Goal: Transaction & Acquisition: Purchase product/service

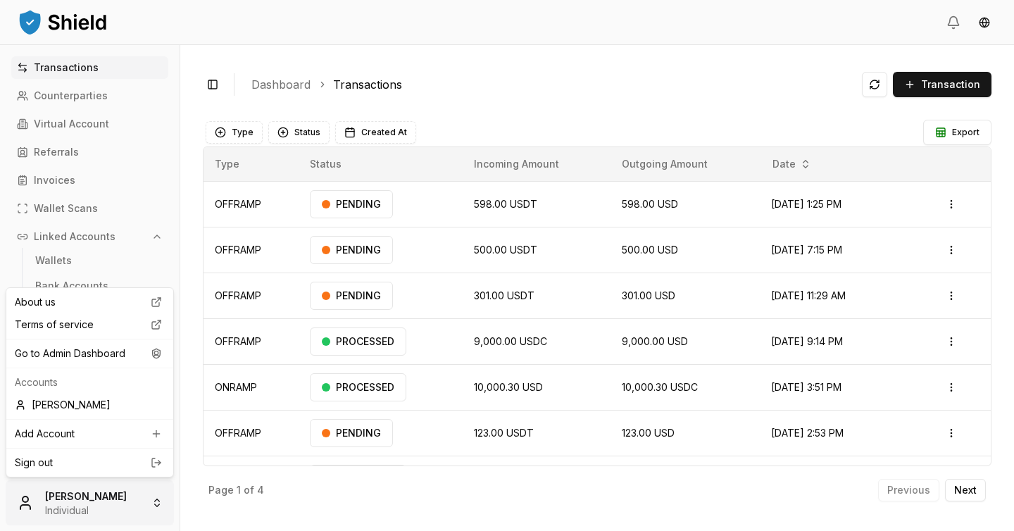
click at [82, 505] on html "Transactions Counterparties Virtual Account Referrals Invoices Wallet Scans Lin…" at bounding box center [507, 265] width 1014 height 531
click at [538, 68] on html "Transactions Counterparties Virtual Account Referrals Invoices Wallet Scans Lin…" at bounding box center [507, 265] width 1014 height 531
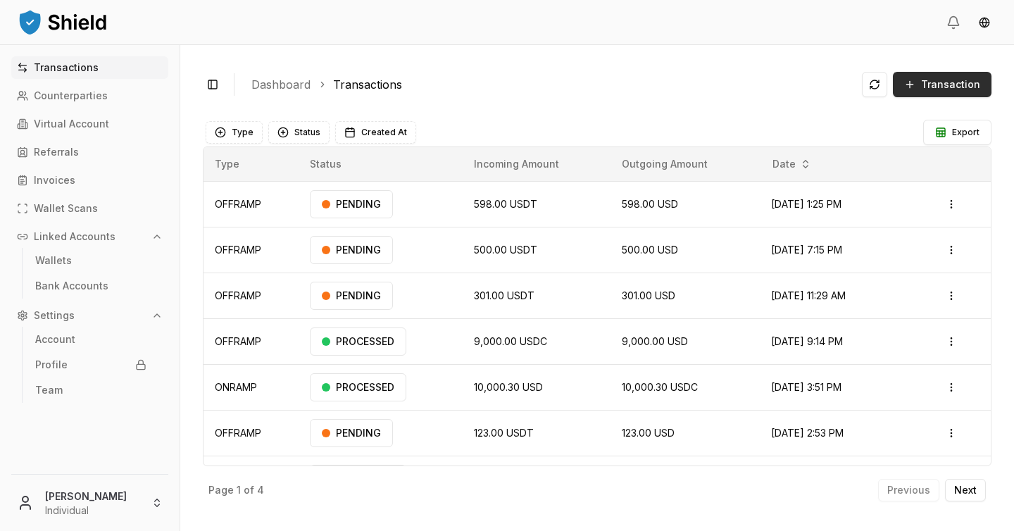
click at [941, 94] on button "Transaction" at bounding box center [942, 84] width 99 height 25
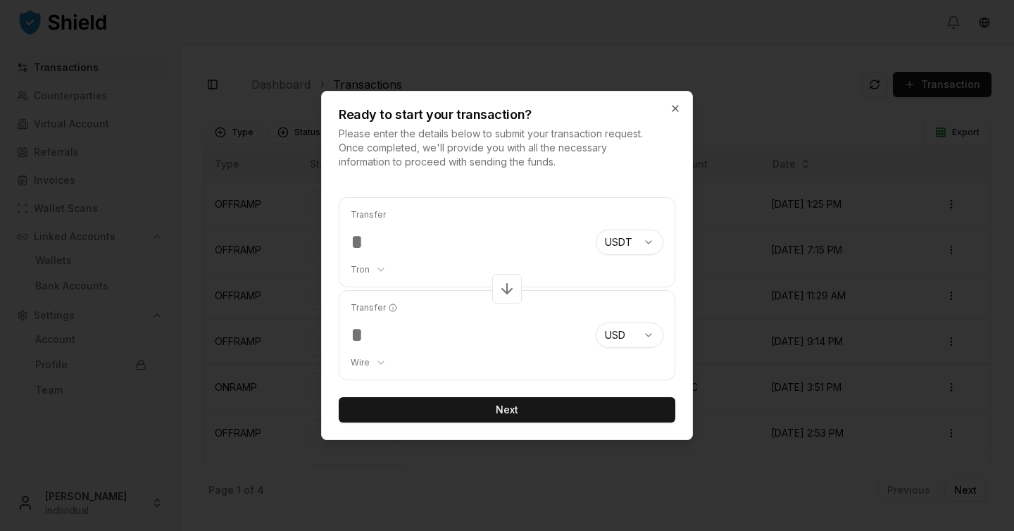
type input "***"
click at [759, 117] on div at bounding box center [507, 265] width 1014 height 531
click at [680, 110] on icon "button" at bounding box center [674, 108] width 11 height 11
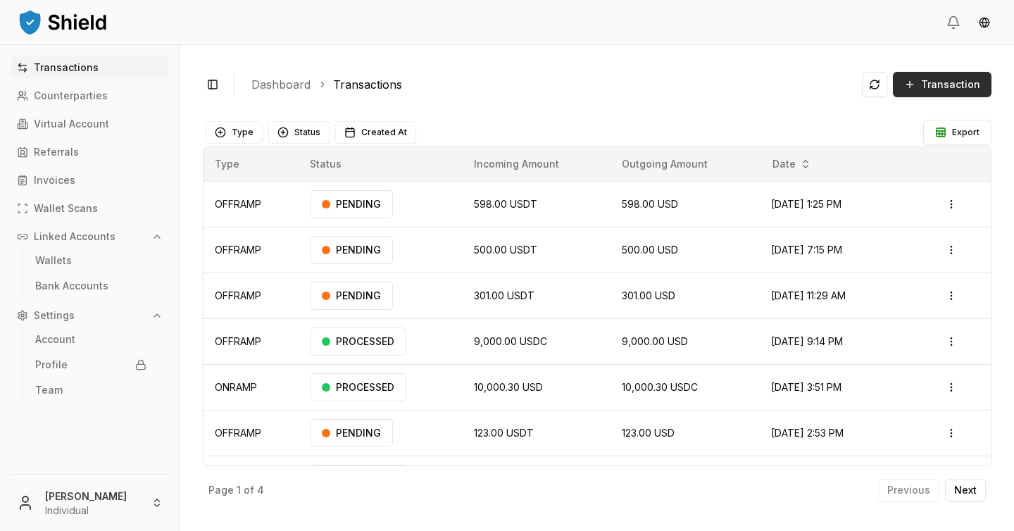
click at [954, 86] on span "Transaction" at bounding box center [950, 84] width 59 height 14
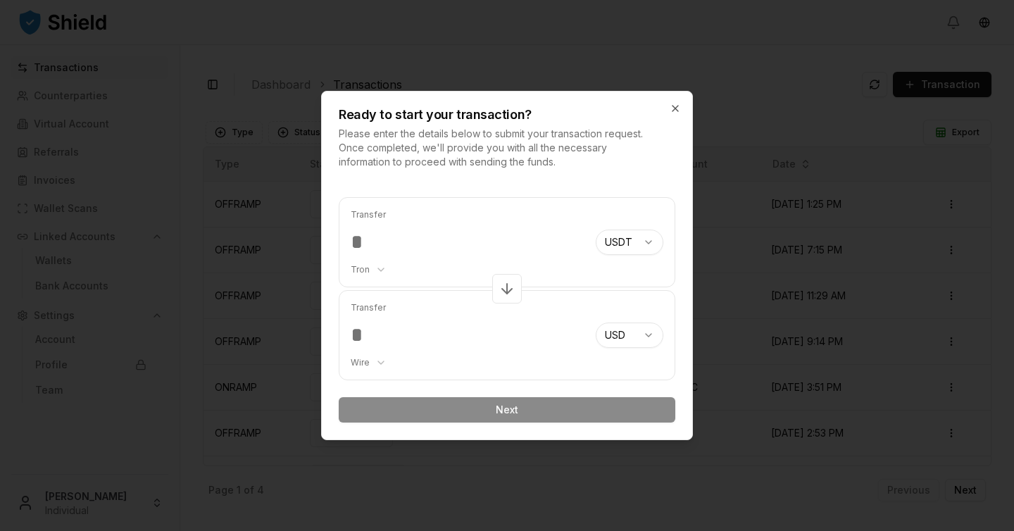
click at [373, 270] on body "Transactions Counterparties Virtual Account Referrals Invoices Wallet Scans Lin…" at bounding box center [507, 265] width 1014 height 531
click at [488, 240] on body "Transactions Counterparties Virtual Account Referrals Invoices Wallet Scans Lin…" at bounding box center [507, 265] width 1014 height 531
click at [668, 106] on div "Ready to start your transaction? Please enter the details below to submit your …" at bounding box center [507, 130] width 370 height 77
click at [679, 106] on icon "button" at bounding box center [674, 108] width 11 height 11
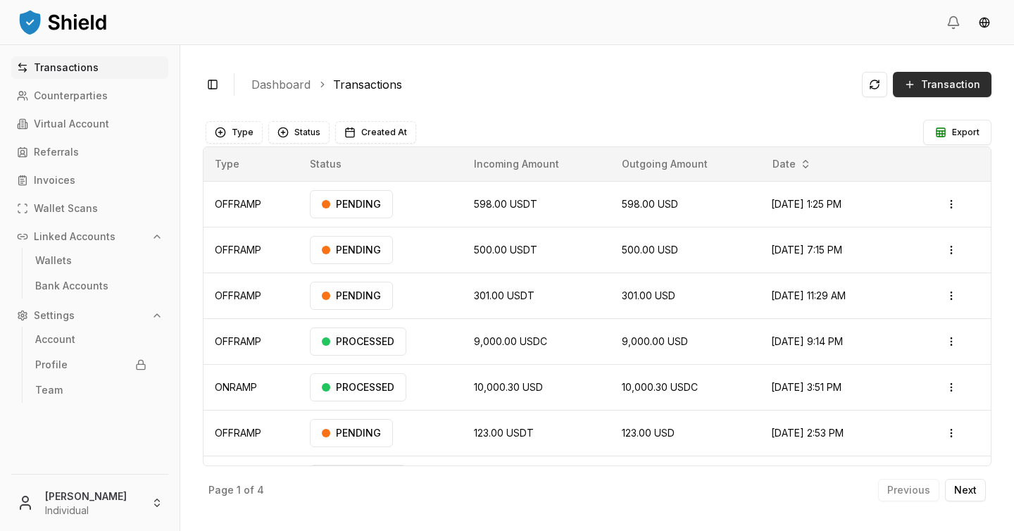
click at [945, 75] on button "Transaction" at bounding box center [942, 84] width 99 height 25
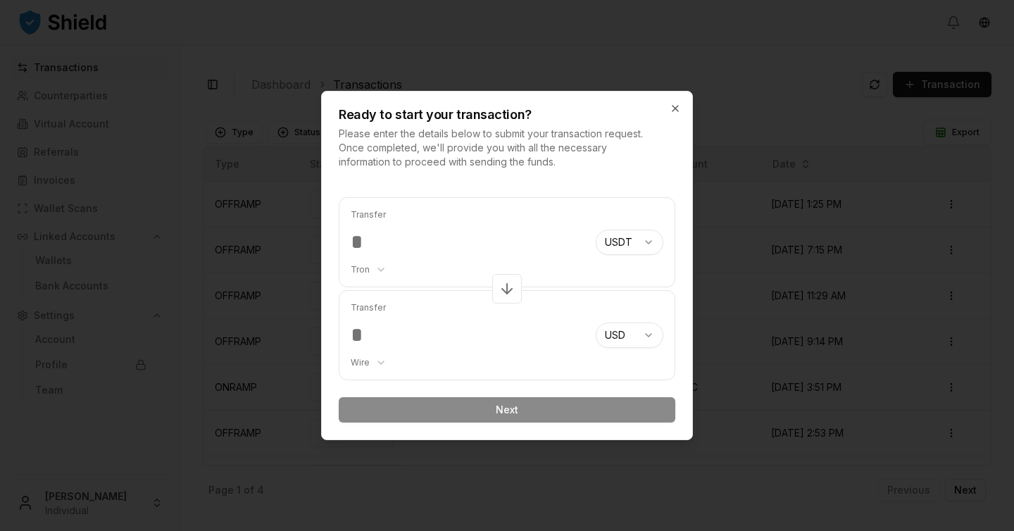
click at [503, 287] on icon at bounding box center [506, 288] width 17 height 17
click at [374, 266] on body "Transactions Counterparties Virtual Account Referrals Invoices Wallet Scans Lin…" at bounding box center [507, 265] width 1014 height 531
click at [410, 242] on body "Transactions Counterparties Virtual Account Referrals Invoices Wallet Scans Lin…" at bounding box center [507, 265] width 1014 height 531
click at [374, 364] on body "Transactions Counterparties Virtual Account Referrals Invoices Wallet Scans Lin…" at bounding box center [507, 265] width 1014 height 531
click at [402, 346] on body "Transactions Counterparties Virtual Account Referrals Invoices Wallet Scans Lin…" at bounding box center [507, 265] width 1014 height 531
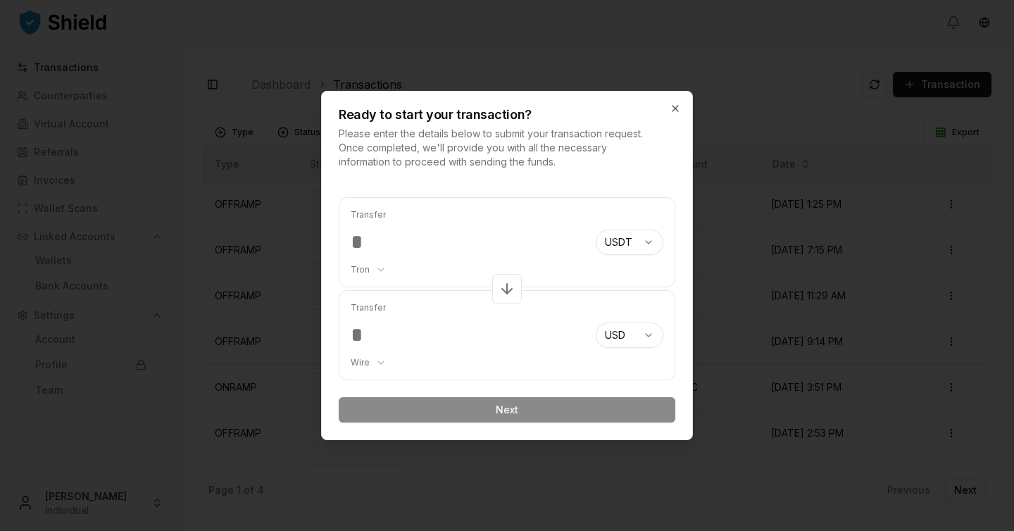
click at [519, 242] on input "number" at bounding box center [468, 241] width 234 height 25
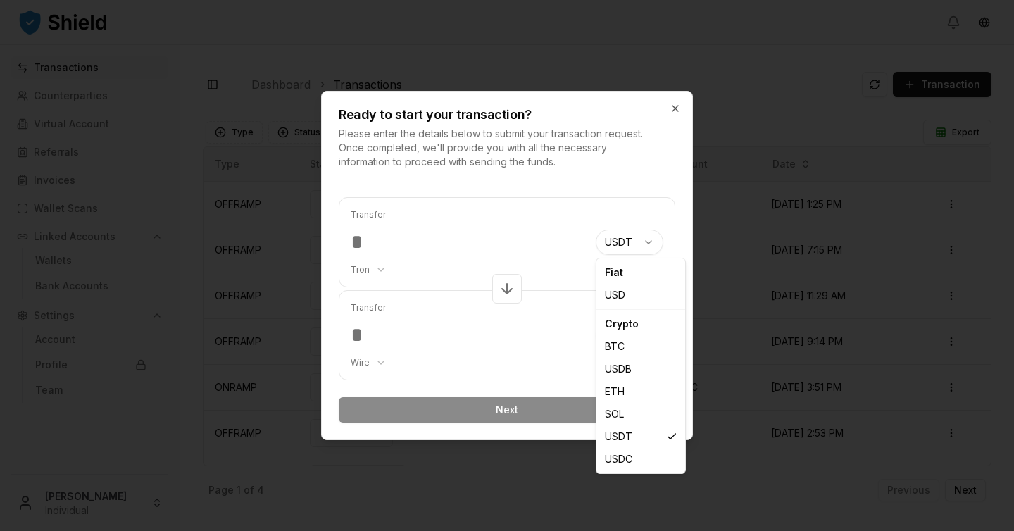
click at [639, 242] on body "Transactions Counterparties Virtual Account Referrals Invoices Wallet Scans Lin…" at bounding box center [507, 265] width 1014 height 531
select select "***"
select select "****"
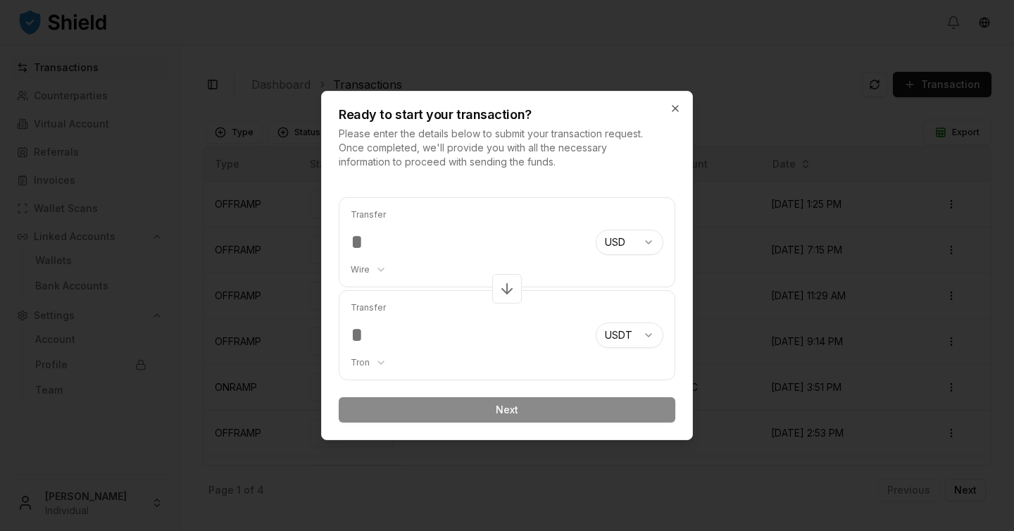
click at [647, 336] on body "Transactions Counterparties Virtual Account Referrals Invoices Wallet Scans Lin…" at bounding box center [507, 265] width 1014 height 531
click at [509, 228] on body "Transactions Counterparties Virtual Account Referrals Invoices Wallet Scans Lin…" at bounding box center [507, 265] width 1014 height 531
click at [490, 244] on input "number" at bounding box center [468, 241] width 234 height 25
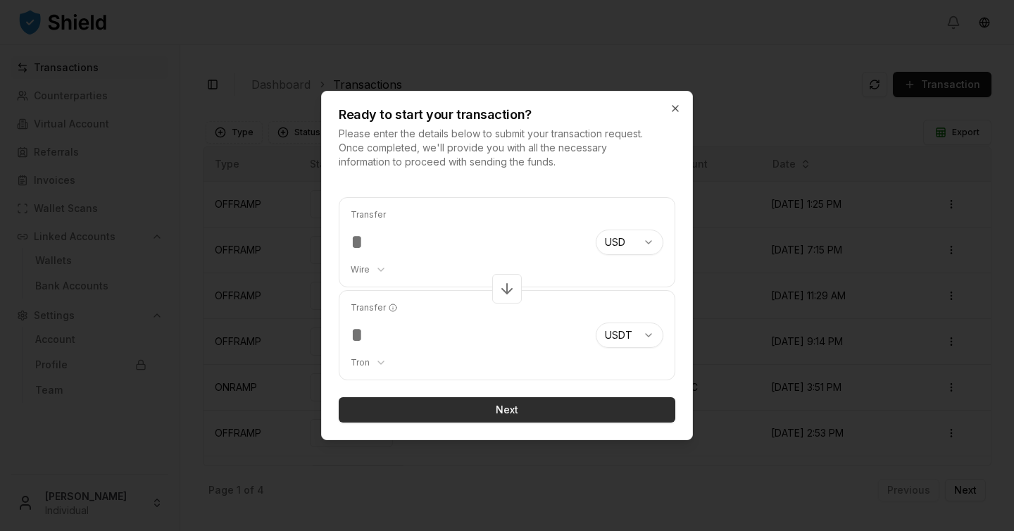
type input "***"
click at [506, 409] on button "Next" at bounding box center [507, 409] width 336 height 25
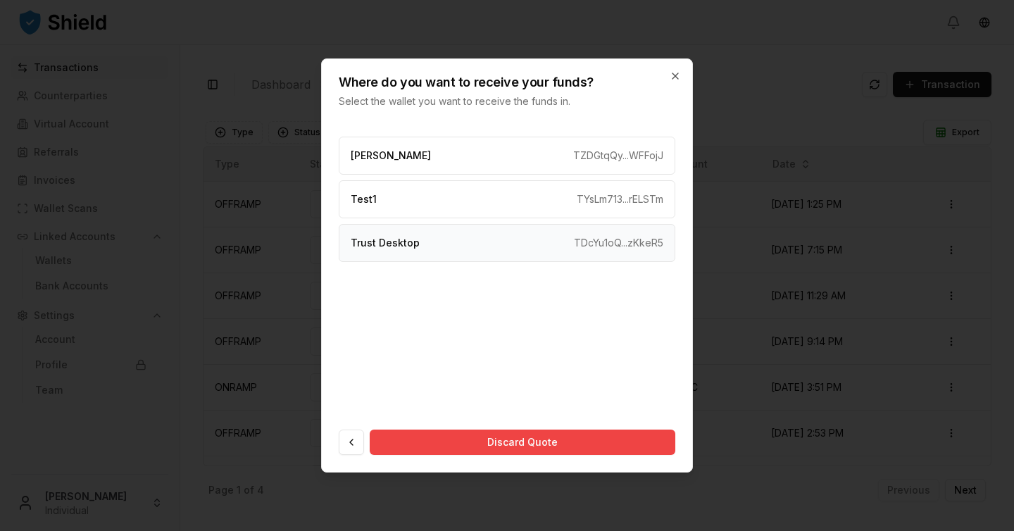
click at [584, 241] on p "TDcYu1oQ...zKkeR5" at bounding box center [618, 243] width 89 height 14
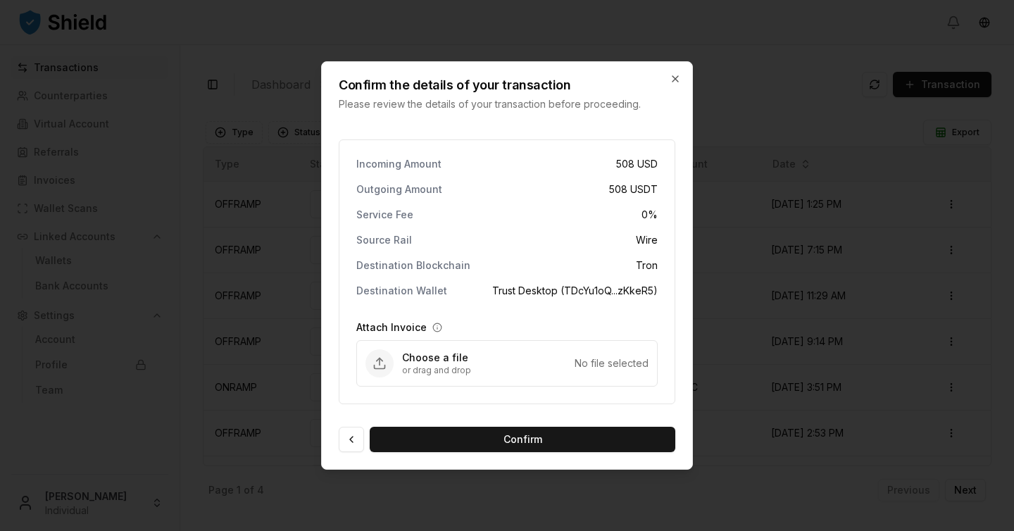
click at [536, 436] on button "Confirm" at bounding box center [522, 439] width 305 height 25
click at [358, 430] on button at bounding box center [351, 439] width 25 height 25
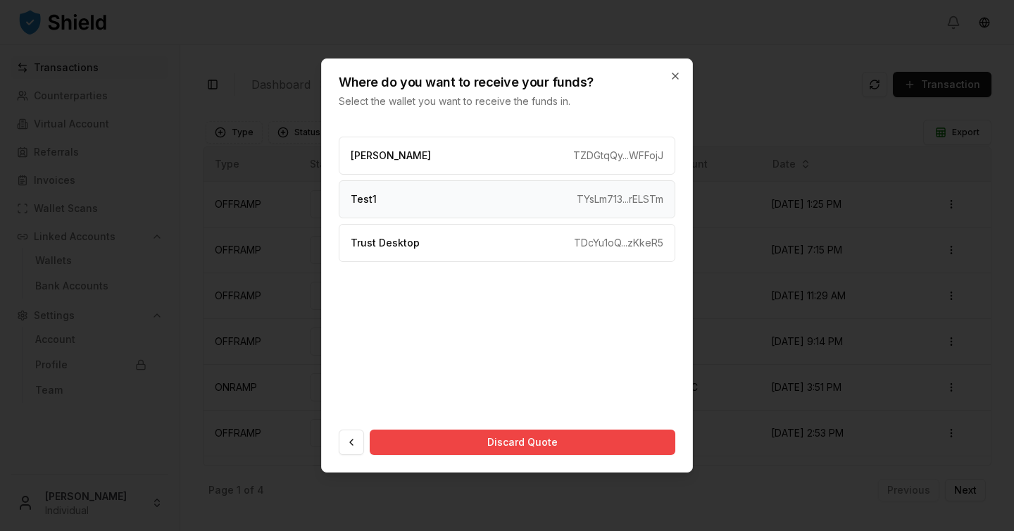
click at [510, 202] on div "Test1 TYsLm713...rELSTm" at bounding box center [507, 199] width 336 height 38
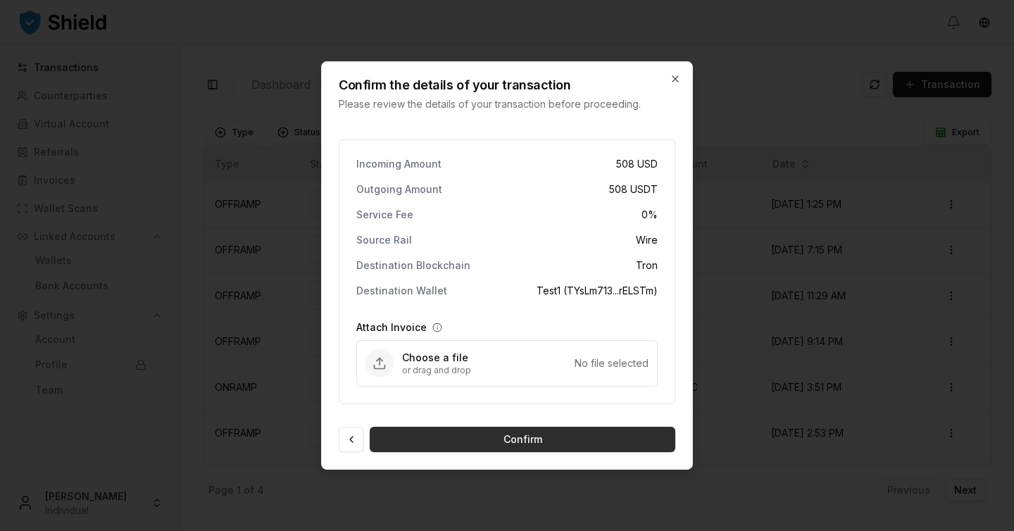
click at [585, 441] on button "Confirm" at bounding box center [522, 439] width 305 height 25
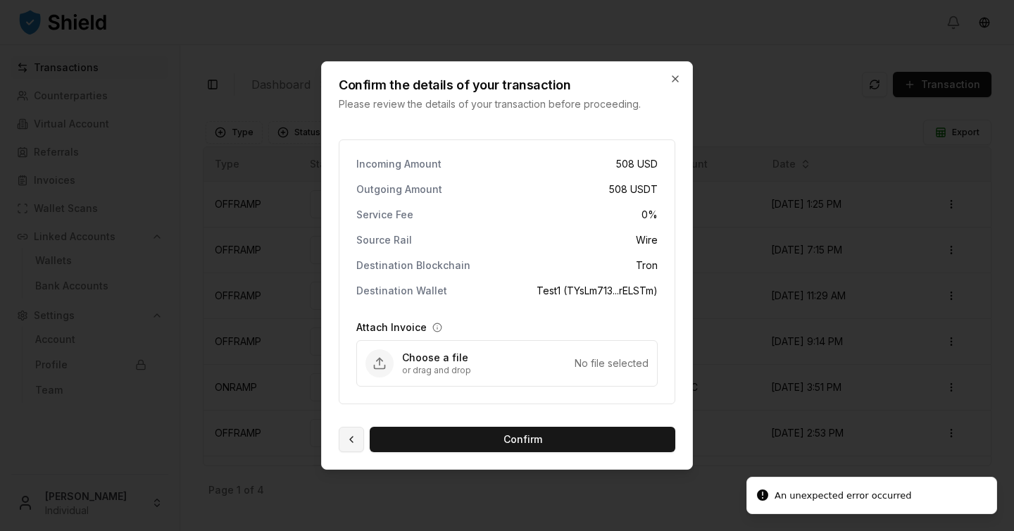
click at [353, 439] on button at bounding box center [351, 439] width 25 height 25
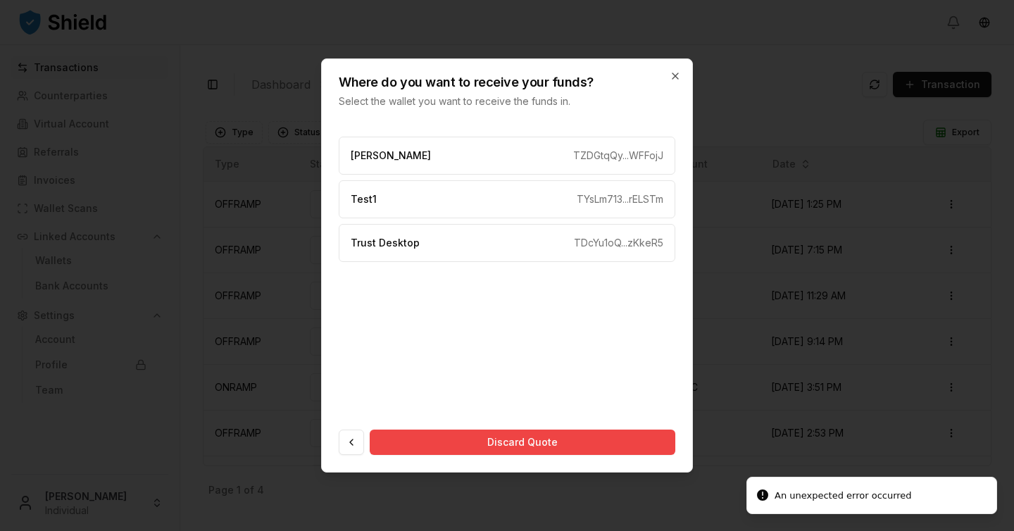
click at [353, 439] on button at bounding box center [351, 441] width 25 height 25
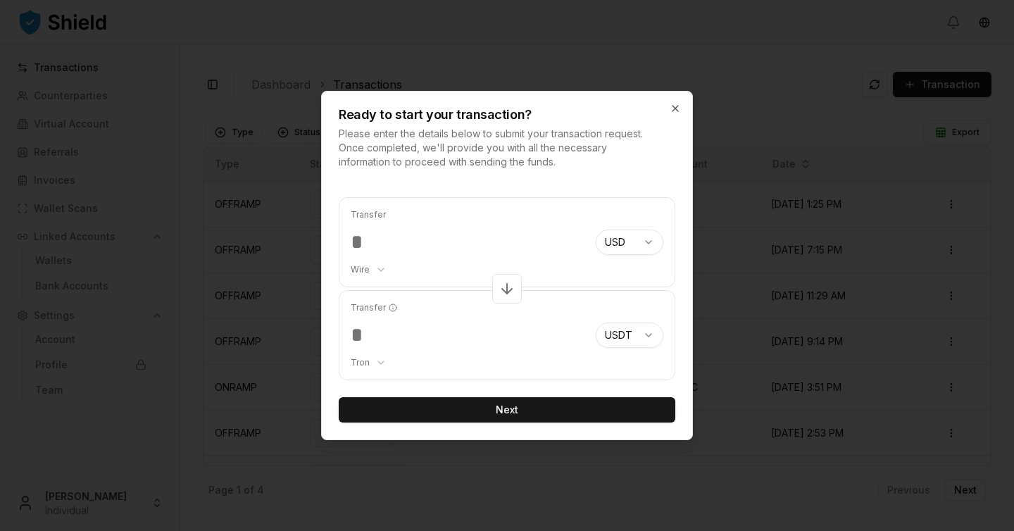
click at [461, 245] on input "***" at bounding box center [468, 241] width 234 height 25
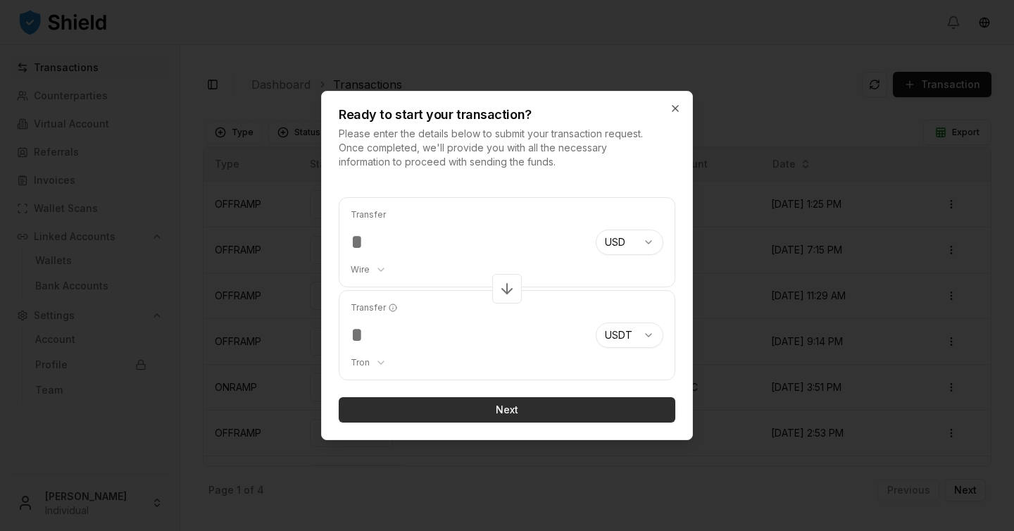
type input "***"
click at [496, 405] on button "Next" at bounding box center [507, 409] width 336 height 25
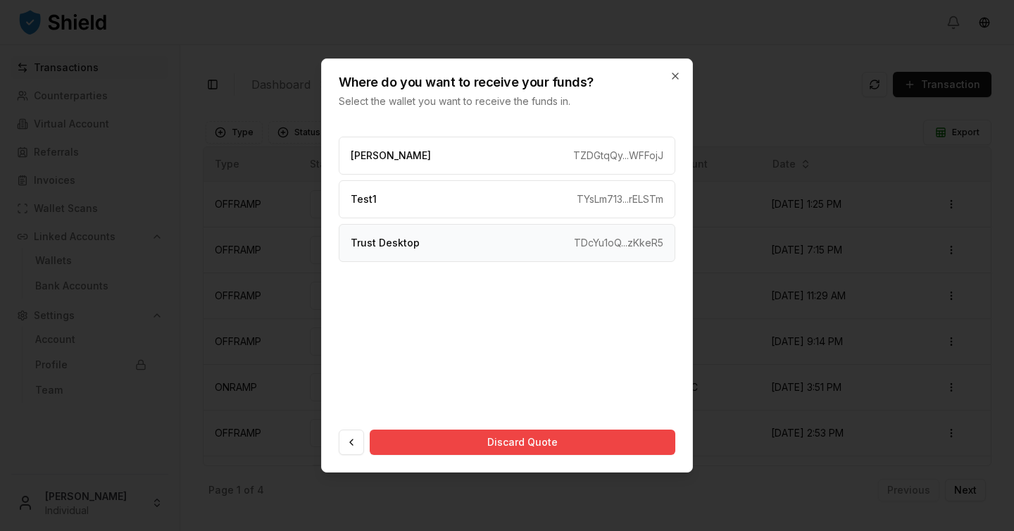
click at [458, 244] on div "Trust Desktop TDcYu1oQ...zKkeR5" at bounding box center [507, 243] width 336 height 38
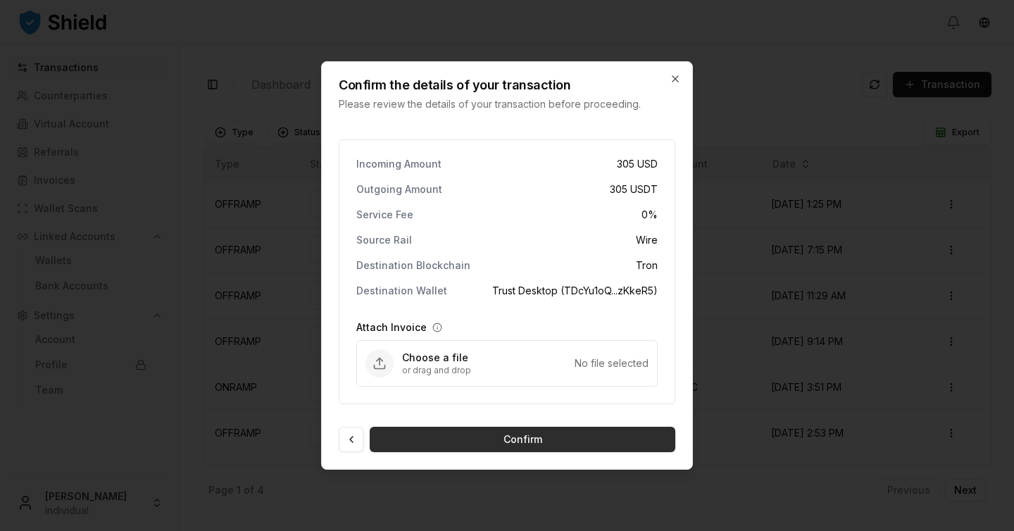
click at [616, 436] on button "Confirm" at bounding box center [522, 439] width 305 height 25
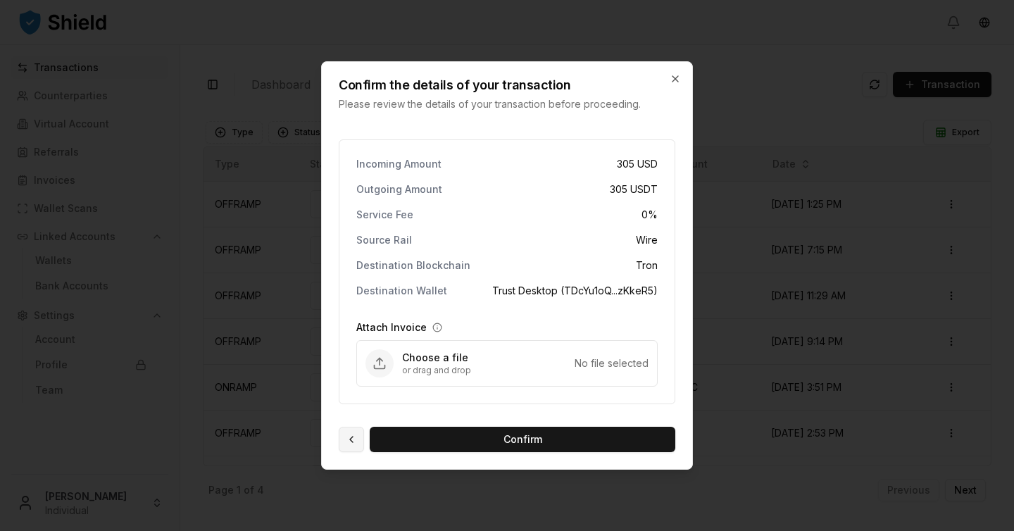
click at [348, 436] on button at bounding box center [351, 439] width 25 height 25
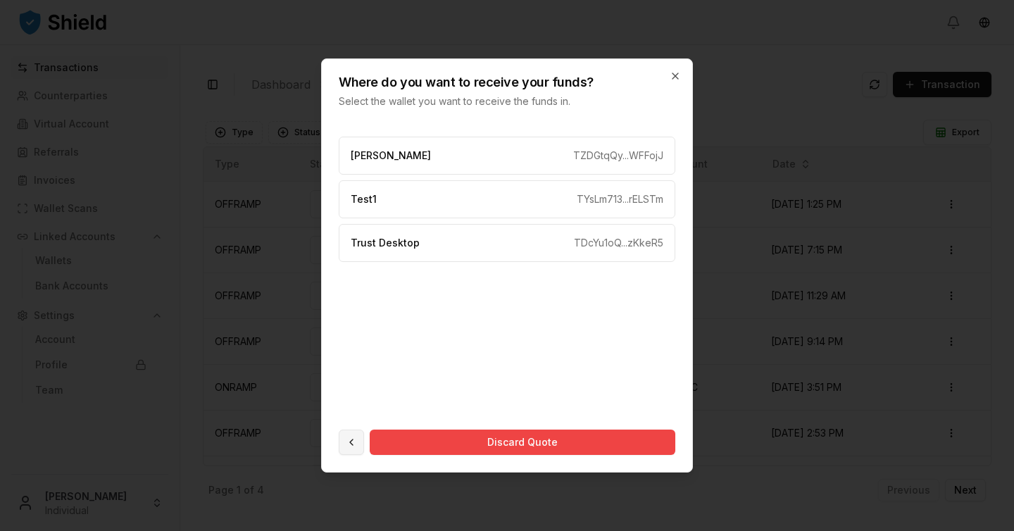
click at [351, 436] on button at bounding box center [351, 441] width 25 height 25
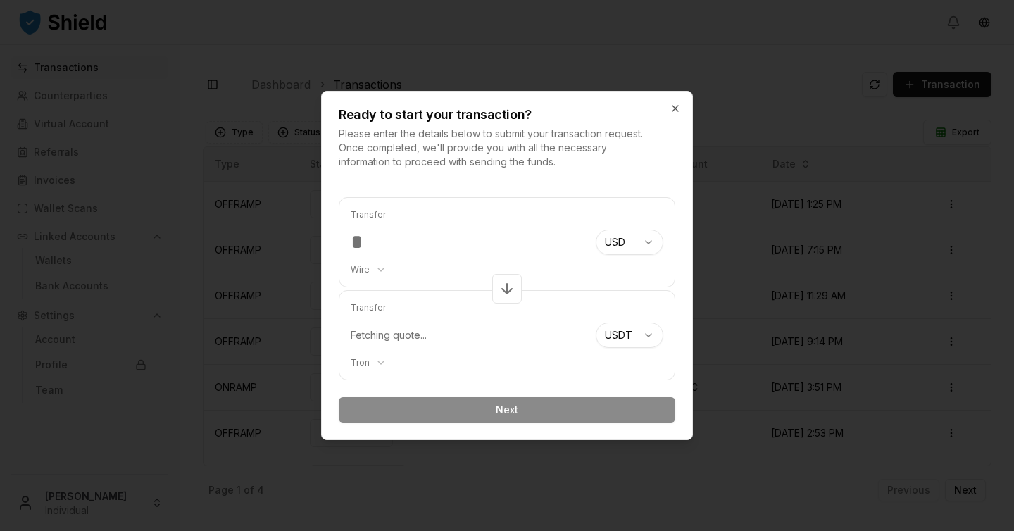
click at [457, 251] on input "***" at bounding box center [468, 241] width 234 height 25
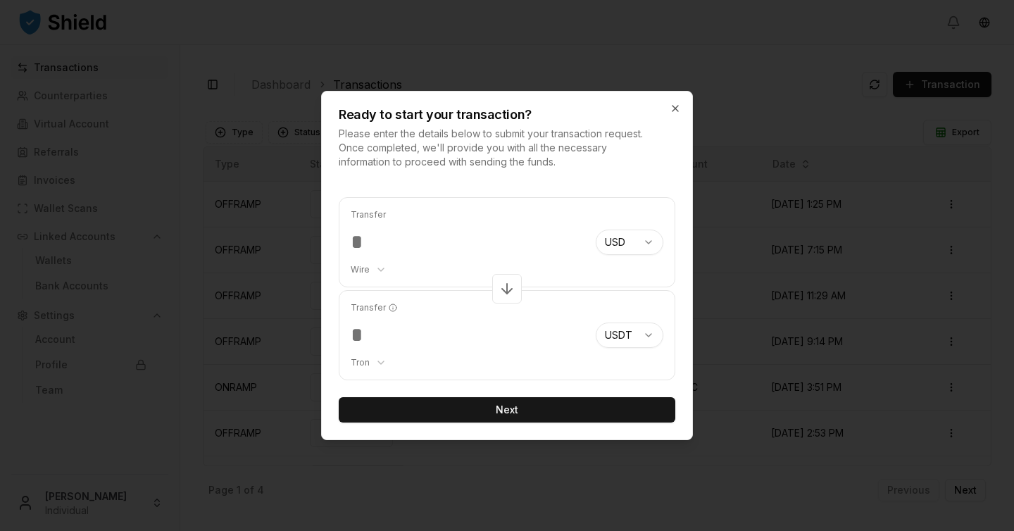
type input "*"
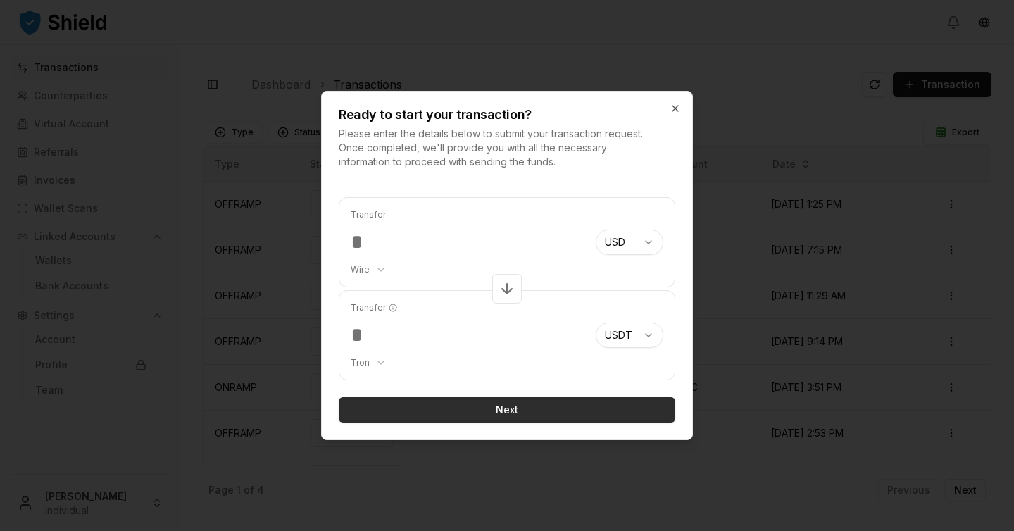
type input "****"
click at [493, 416] on button "Next" at bounding box center [507, 409] width 336 height 25
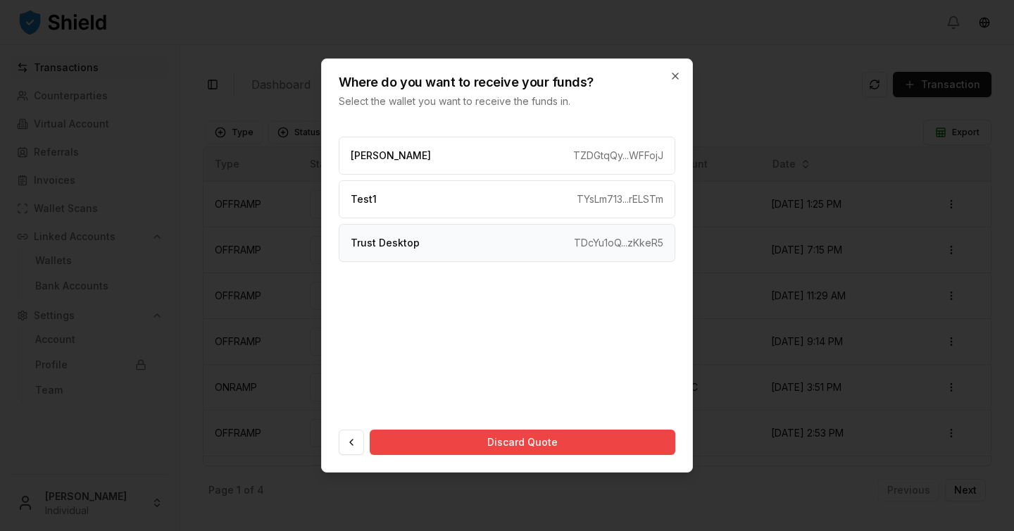
click at [502, 261] on div "Trust Desktop TDcYu1oQ...zKkeR5" at bounding box center [507, 243] width 336 height 38
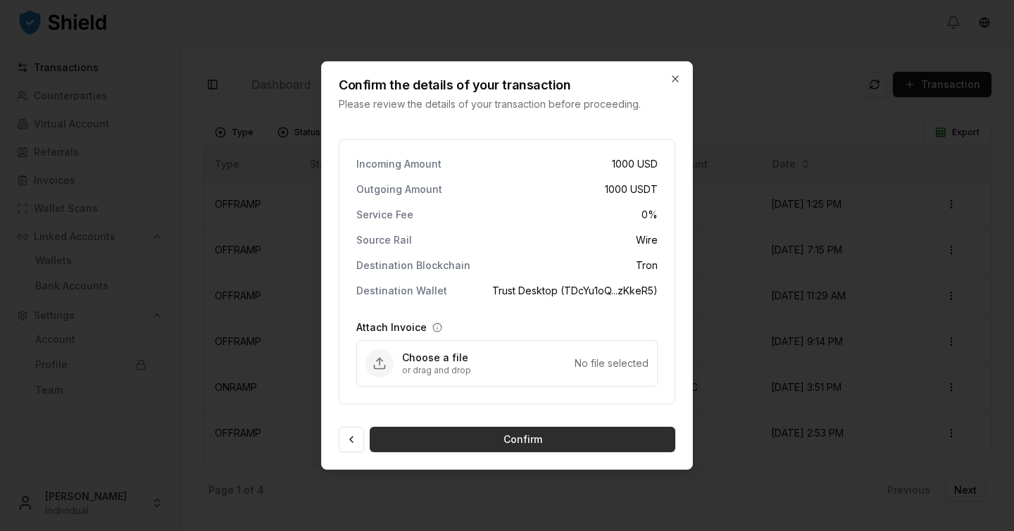
click at [554, 449] on button "Confirm" at bounding box center [522, 439] width 305 height 25
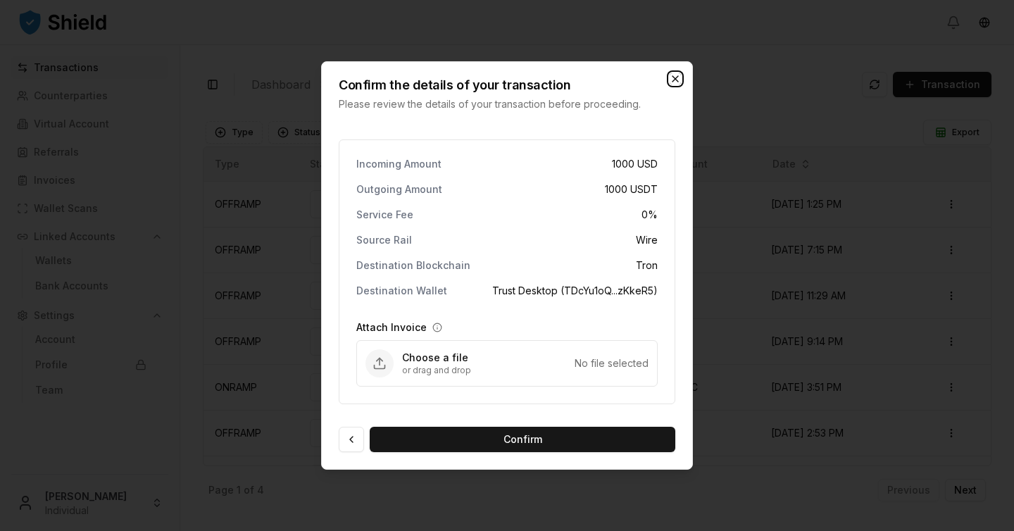
click at [669, 73] on icon "button" at bounding box center [674, 78] width 11 height 11
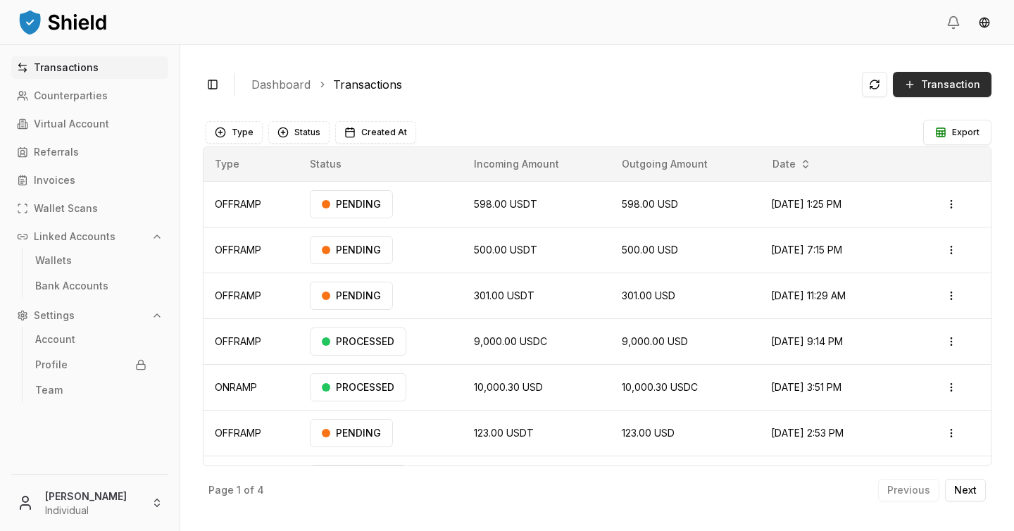
click at [933, 94] on button "Transaction" at bounding box center [942, 84] width 99 height 25
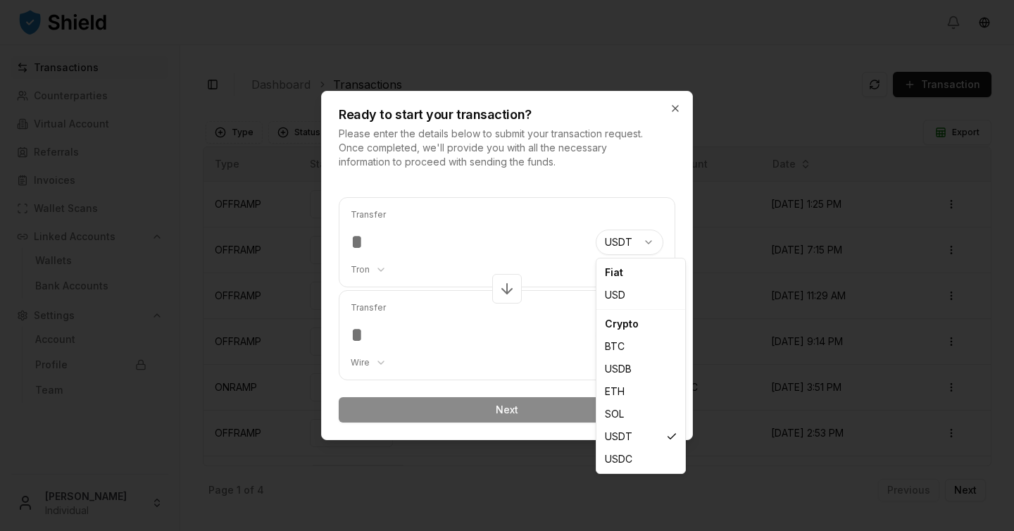
click at [633, 240] on body "Transactions Counterparties Virtual Account Referrals Invoices Wallet Scans Lin…" at bounding box center [507, 265] width 1014 height 531
click at [779, 246] on div at bounding box center [507, 265] width 1014 height 531
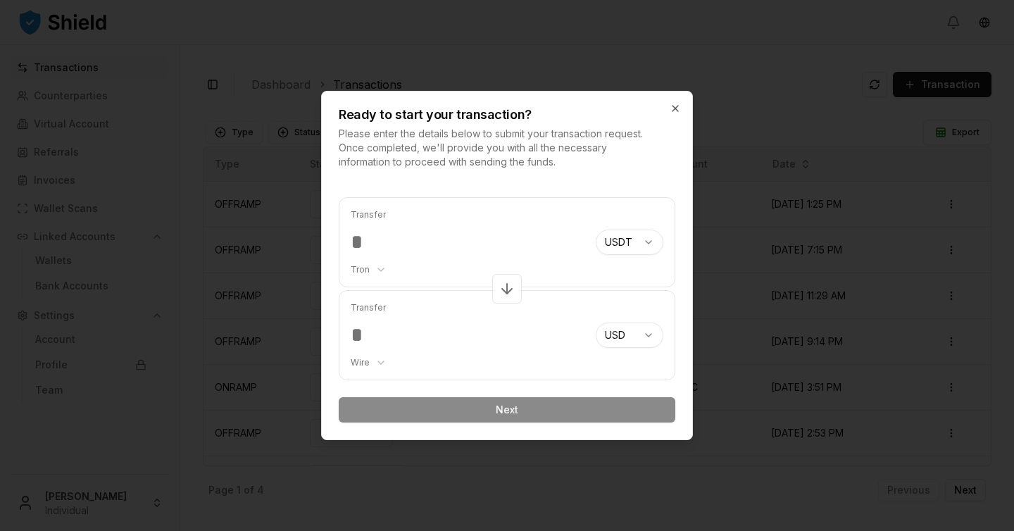
click at [646, 247] on body "Transactions Counterparties Virtual Account Referrals Invoices Wallet Scans Lin…" at bounding box center [507, 265] width 1014 height 531
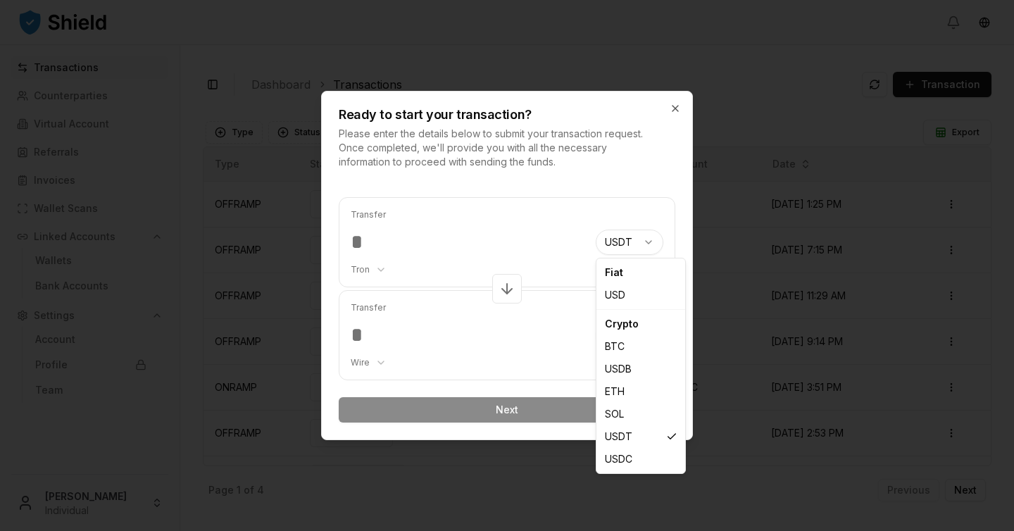
select select "***"
select select "****"
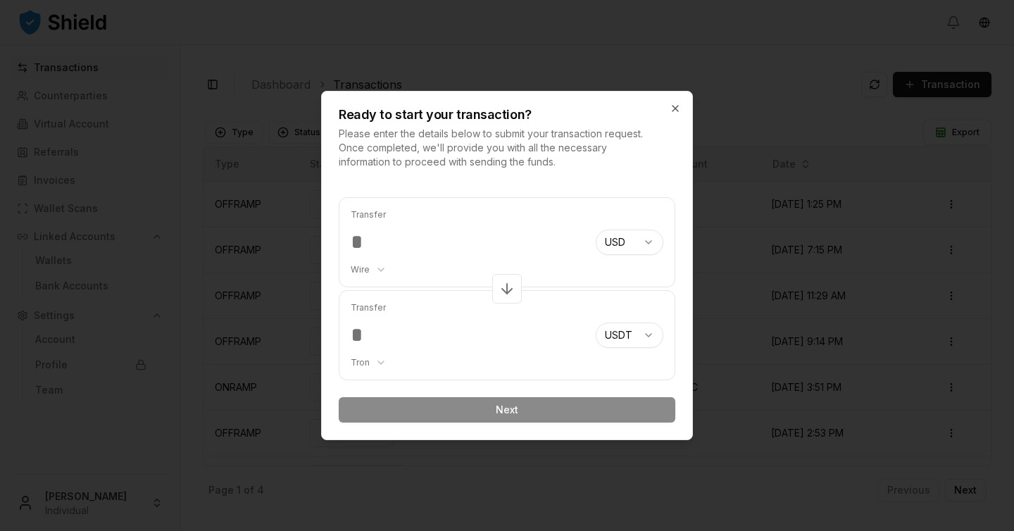
click at [464, 246] on input "number" at bounding box center [468, 241] width 234 height 25
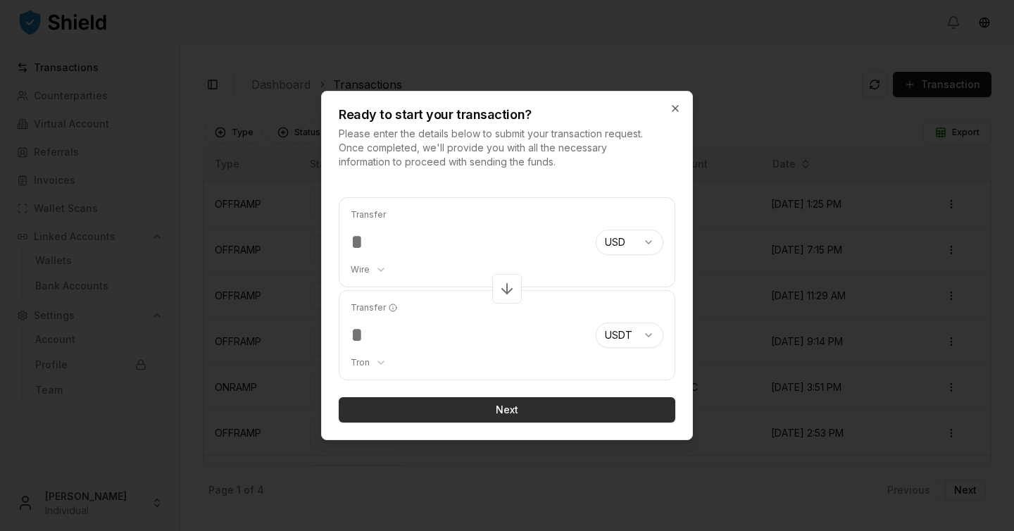
type input "***"
click at [482, 408] on button "Next" at bounding box center [507, 409] width 336 height 25
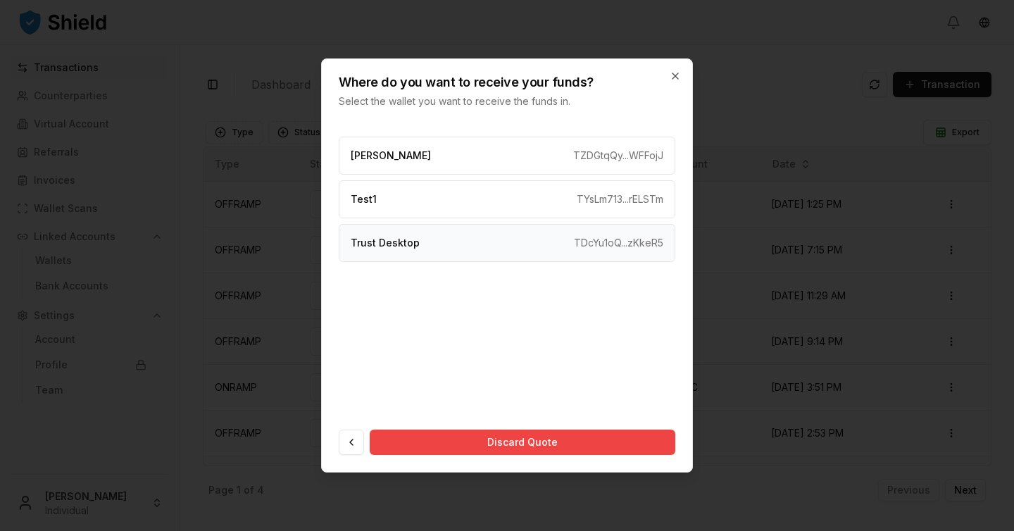
click at [517, 247] on div "Trust Desktop TDcYu1oQ...zKkeR5" at bounding box center [507, 243] width 336 height 38
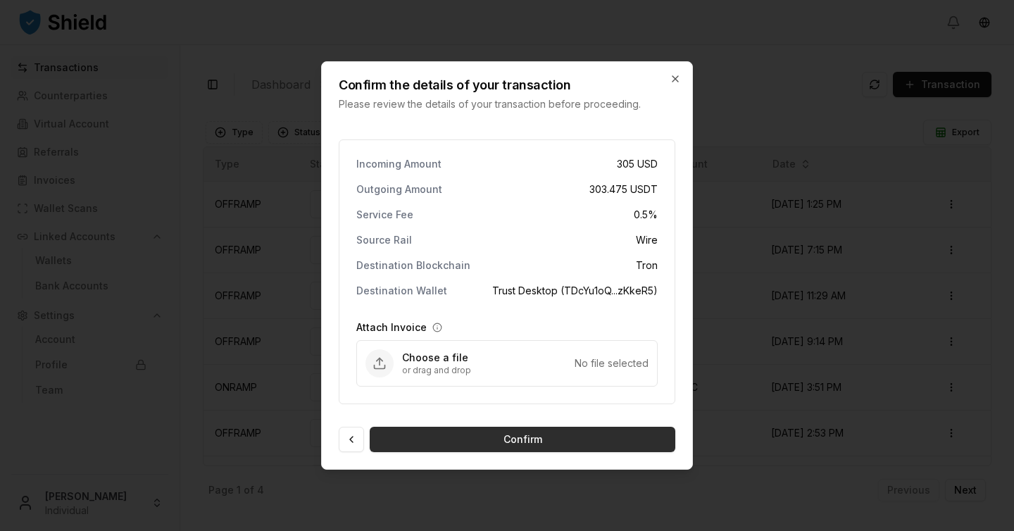
click at [527, 445] on button "Confirm" at bounding box center [522, 439] width 305 height 25
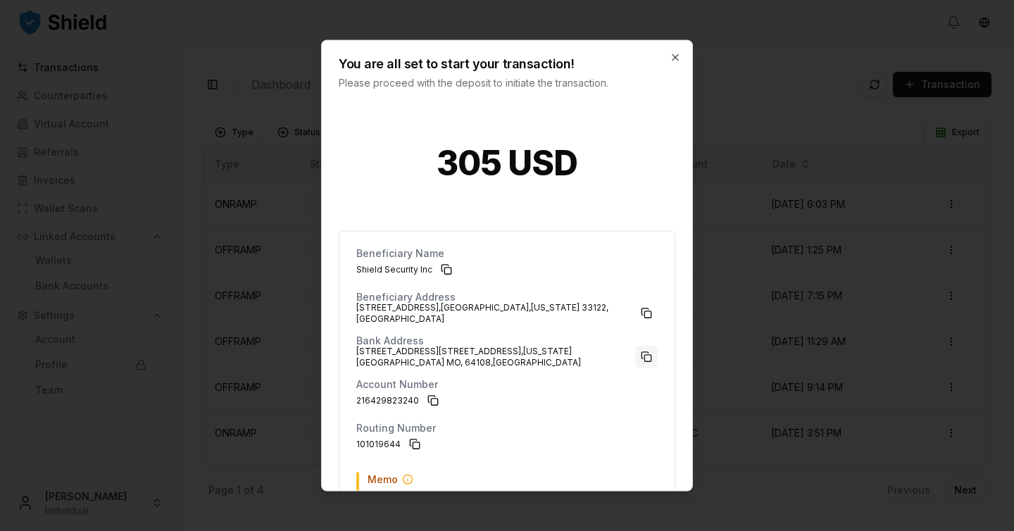
scroll to position [101, 0]
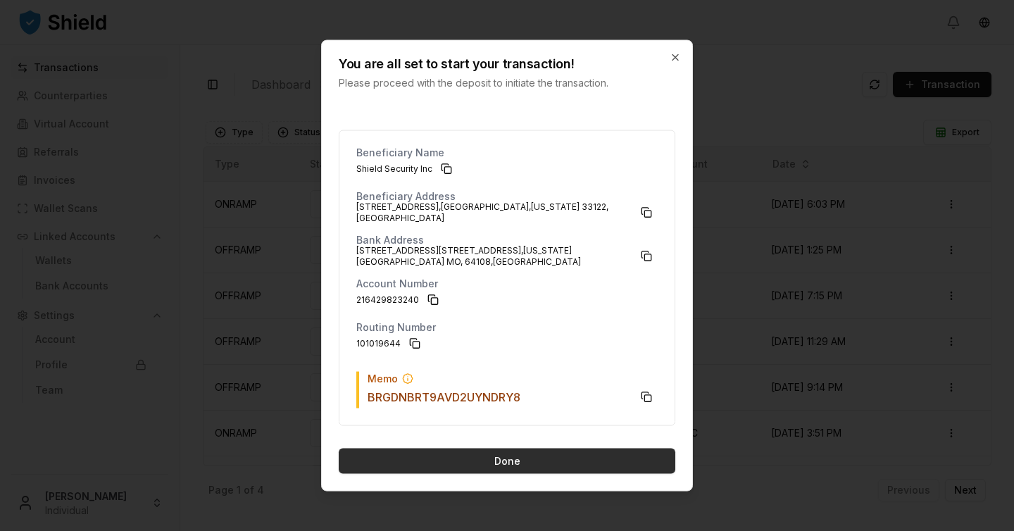
click at [561, 456] on button "Done" at bounding box center [507, 460] width 336 height 25
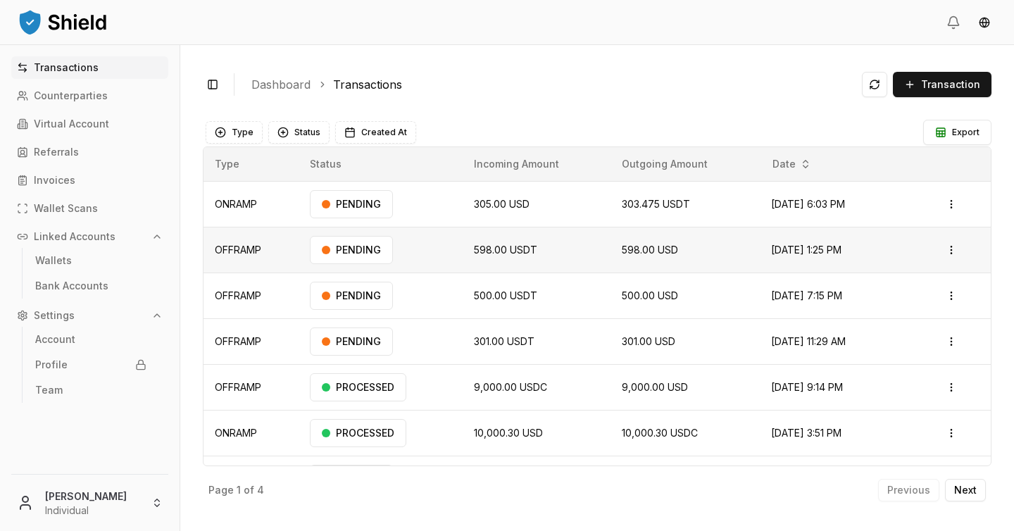
scroll to position [82, 0]
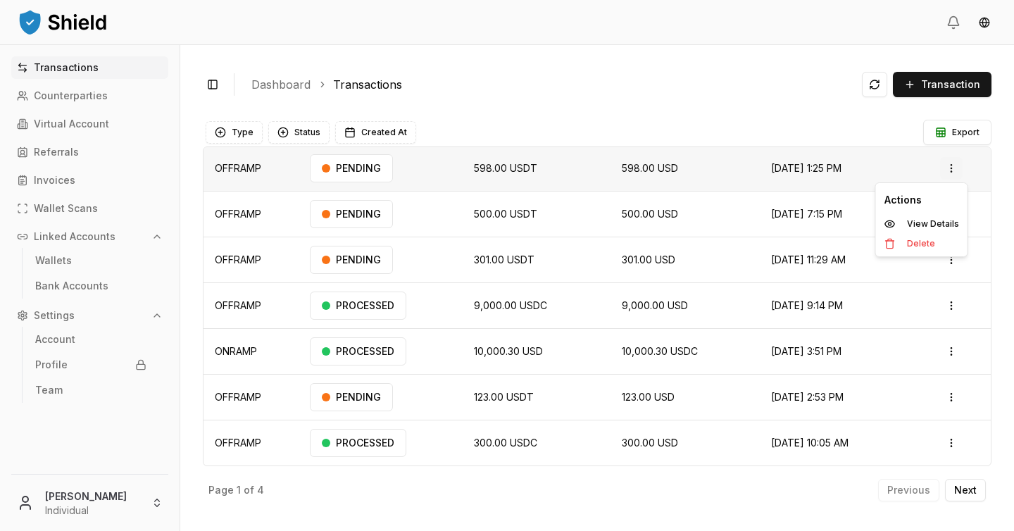
click at [958, 172] on html "Transactions Counterparties Virtual Account Referrals Invoices Wallet Scans Lin…" at bounding box center [507, 265] width 1014 height 531
click at [941, 271] on html "Transactions Counterparties Virtual Account Referrals Invoices Wallet Scans Lin…" at bounding box center [507, 265] width 1014 height 531
